Goal: Information Seeking & Learning: Find specific fact

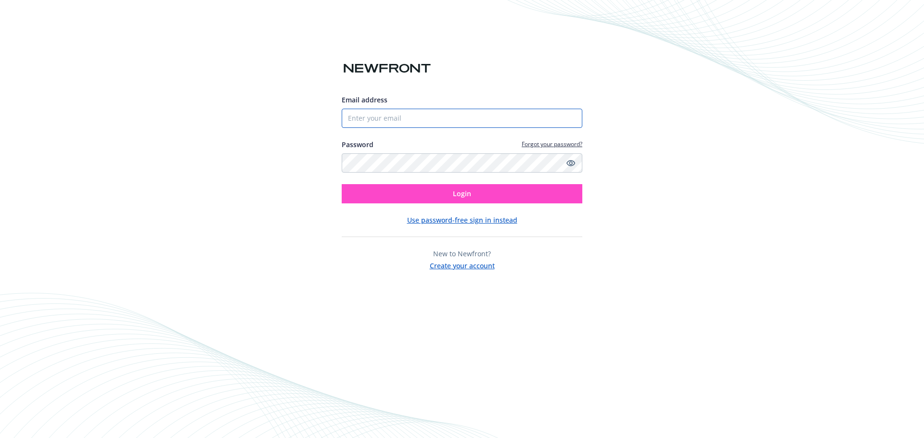
type input "[EMAIL_ADDRESS][DOMAIN_NAME]"
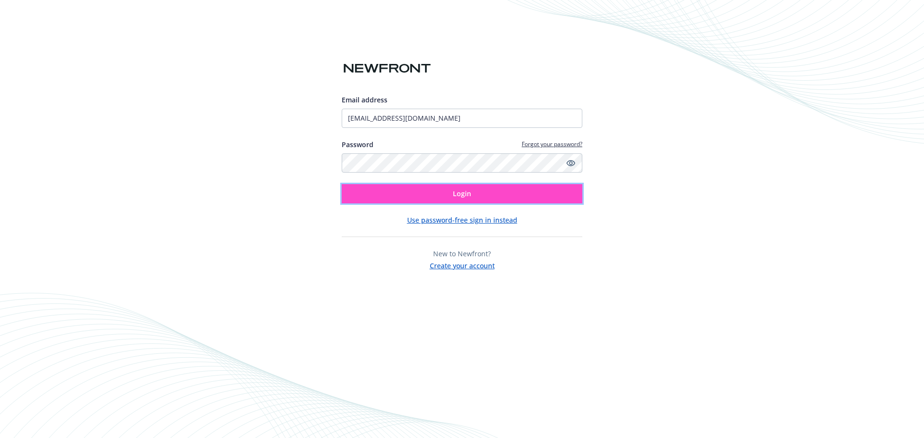
click at [380, 193] on button "Login" at bounding box center [462, 193] width 241 height 19
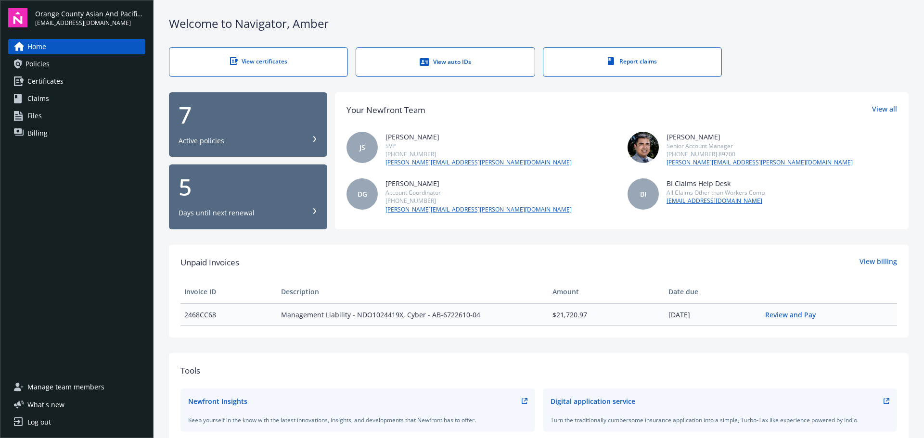
click at [37, 114] on span "Files" at bounding box center [34, 115] width 14 height 15
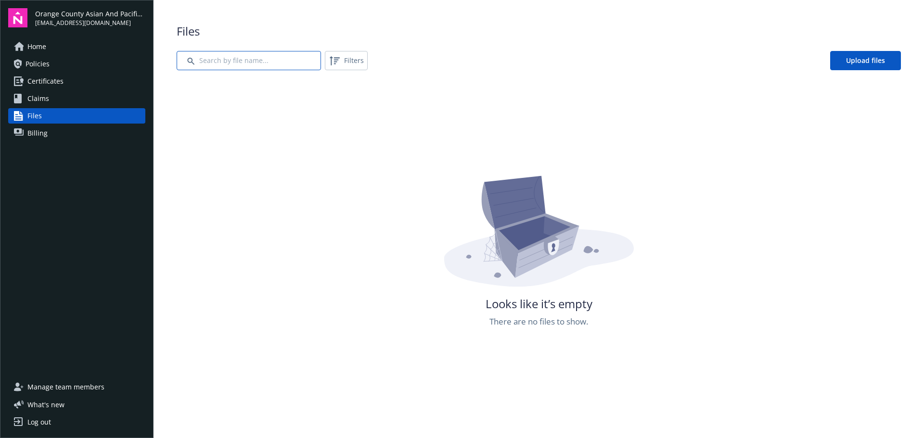
click at [220, 65] on input "Search by file name..." at bounding box center [249, 60] width 144 height 19
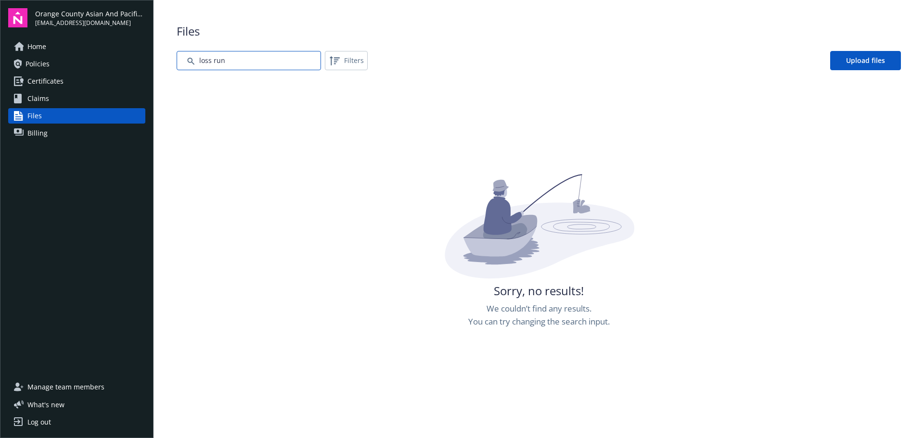
drag, startPoint x: 200, startPoint y: 63, endPoint x: 193, endPoint y: 63, distance: 6.3
click at [194, 63] on input "Search by file name..." at bounding box center [249, 60] width 144 height 19
type input "claims history"
